Goal: Task Accomplishment & Management: Use online tool/utility

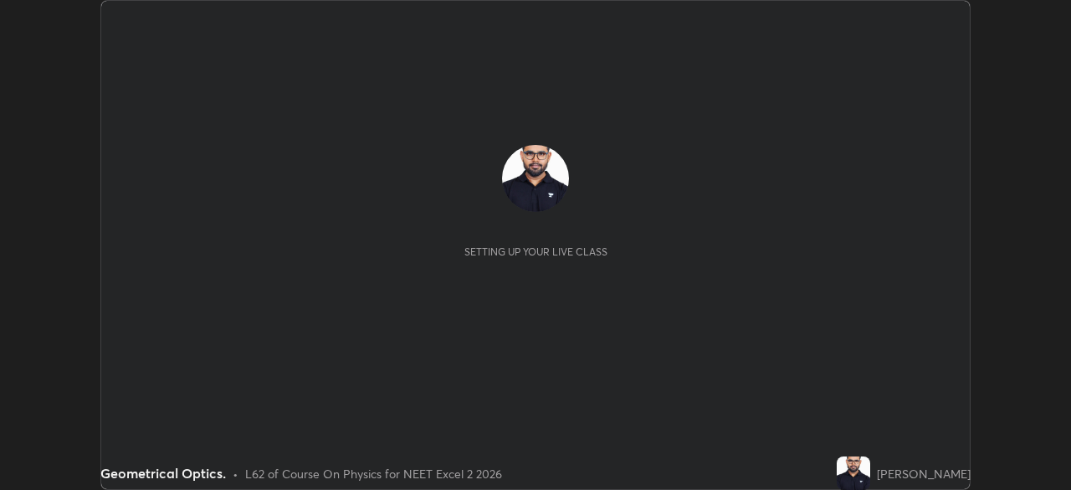
scroll to position [490, 1070]
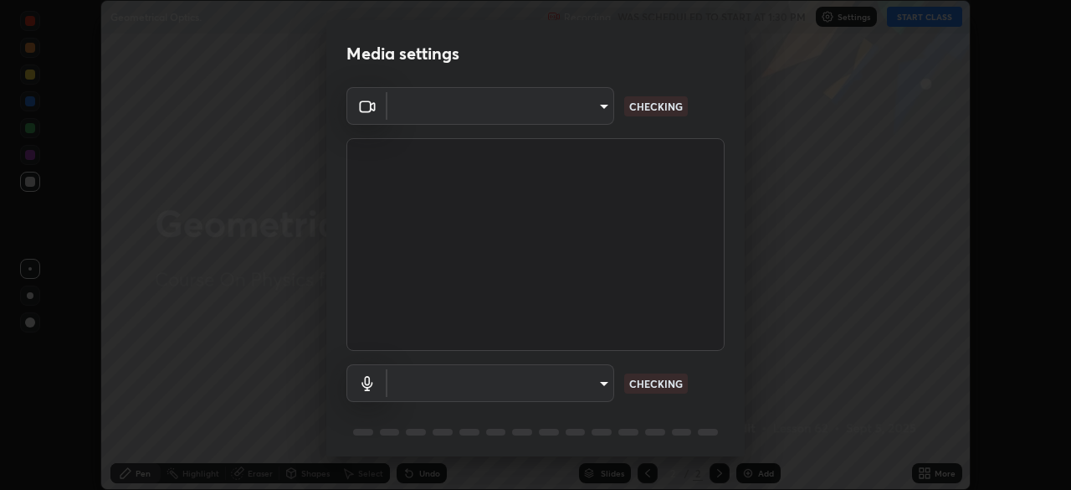
type input "b0dbb3b92abe51c0a200421dabcc31d5eeb9cbda50854e8bbcee9f88c8f391b2"
type input "communications"
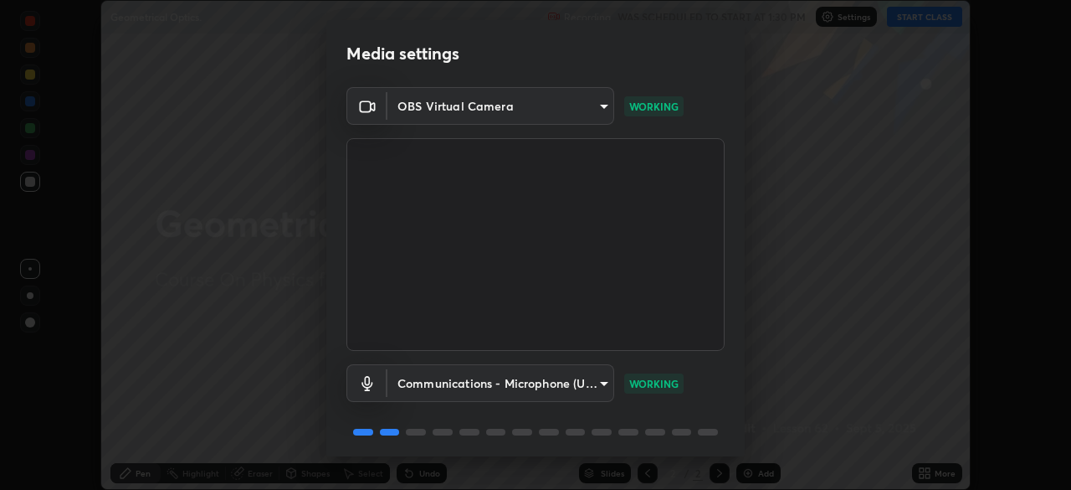
scroll to position [59, 0]
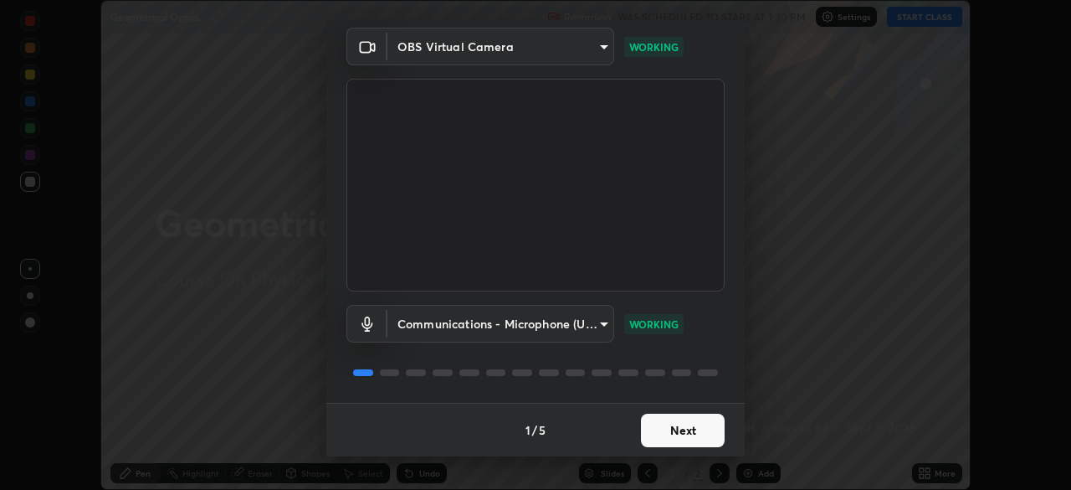
click at [676, 443] on button "Next" at bounding box center [683, 429] width 84 height 33
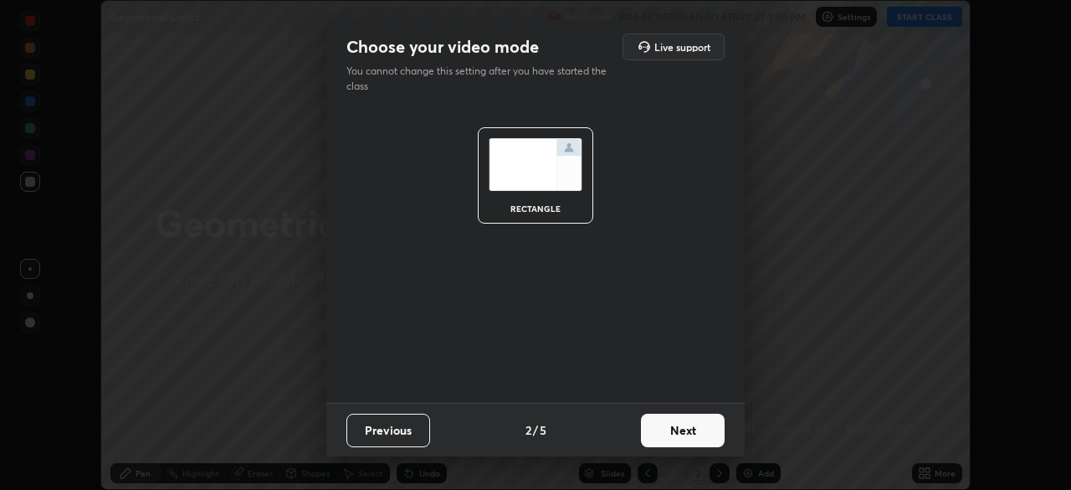
scroll to position [0, 0]
click at [680, 439] on button "Next" at bounding box center [683, 429] width 84 height 33
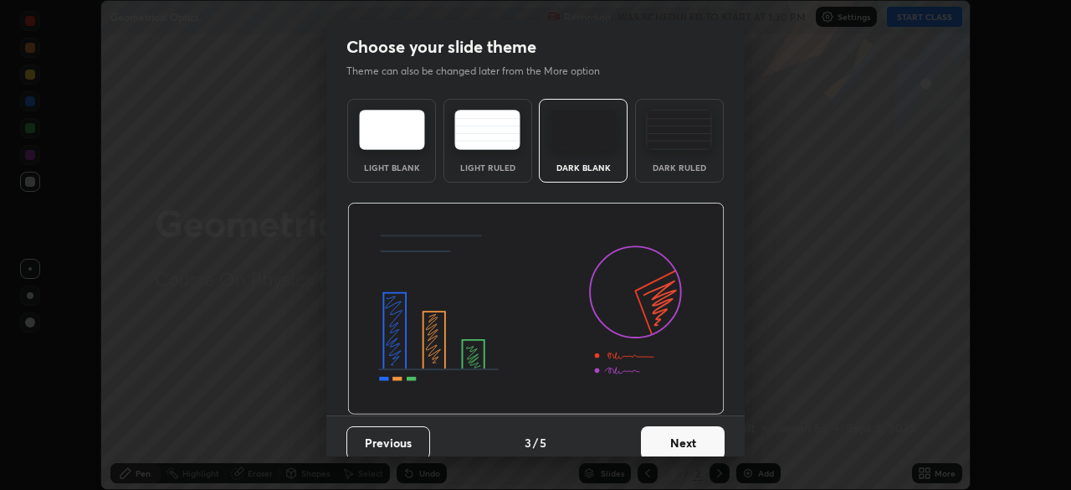
click at [680, 439] on button "Next" at bounding box center [683, 442] width 84 height 33
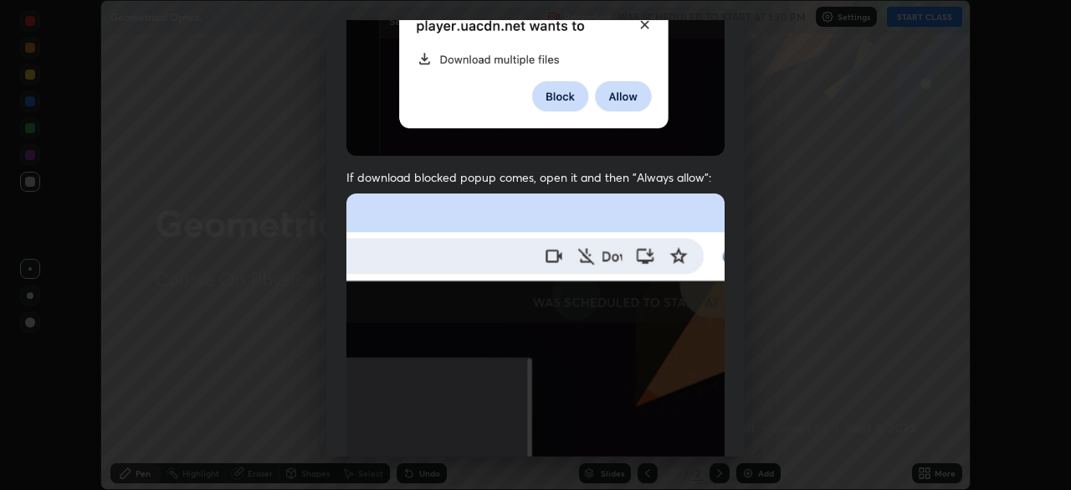
scroll to position [401, 0]
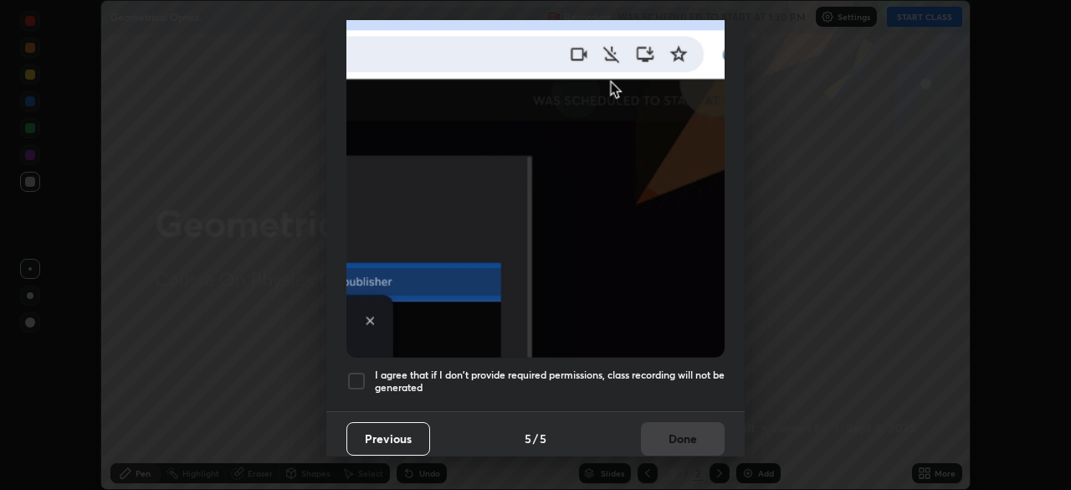
click at [359, 380] on div at bounding box center [356, 381] width 20 height 20
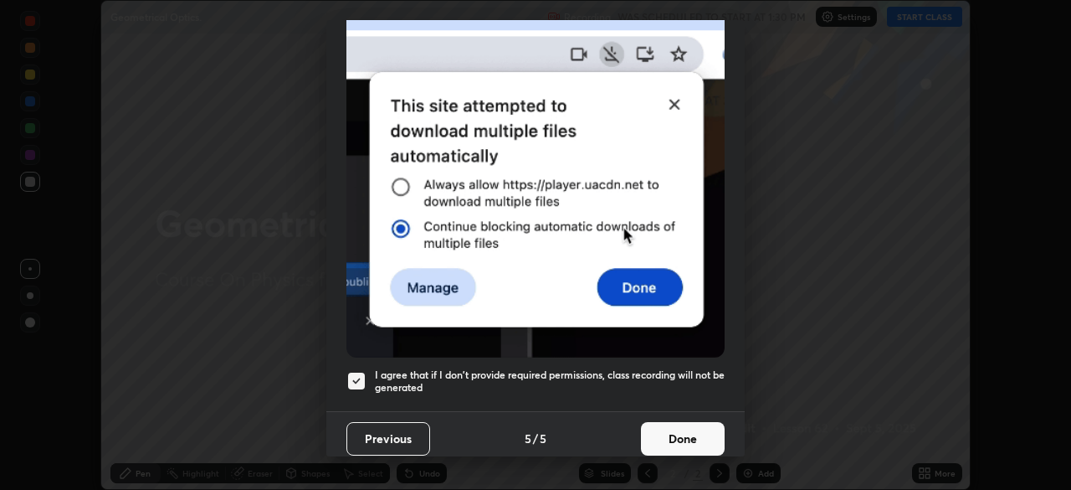
click at [660, 440] on button "Done" at bounding box center [683, 438] width 84 height 33
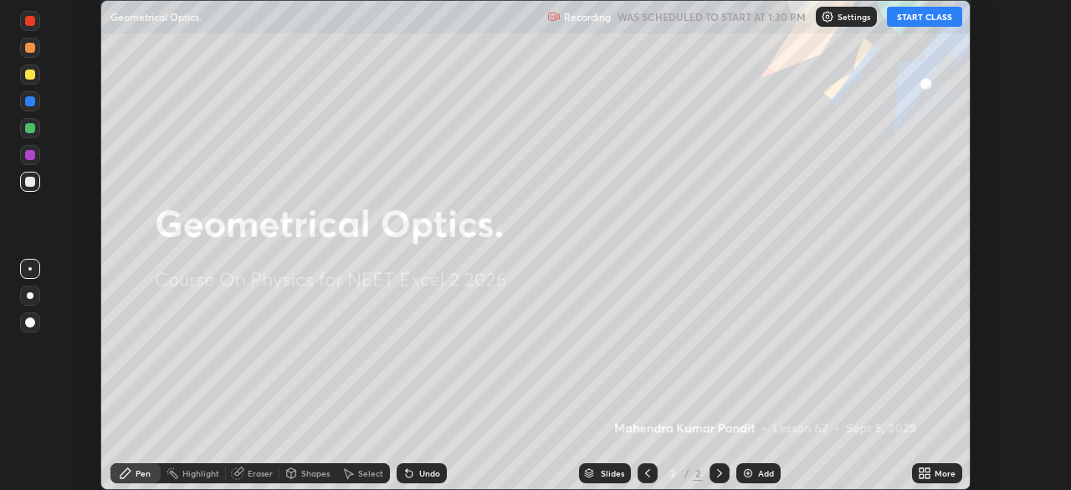
click at [914, 15] on button "START CLASS" at bounding box center [924, 17] width 75 height 20
click at [914, 15] on button "End Class" at bounding box center [929, 17] width 68 height 20
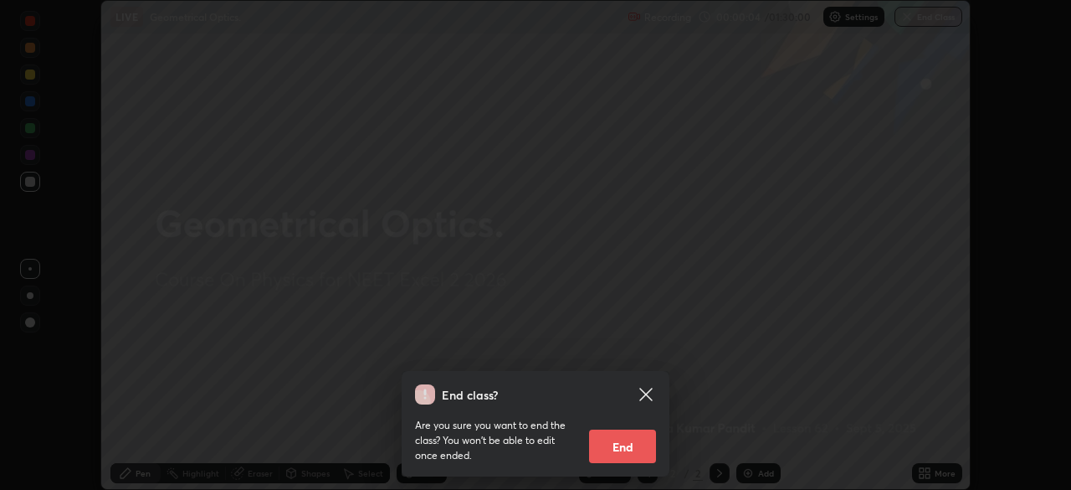
click at [618, 444] on button "End" at bounding box center [622, 445] width 67 height 33
